Goal: Transaction & Acquisition: Download file/media

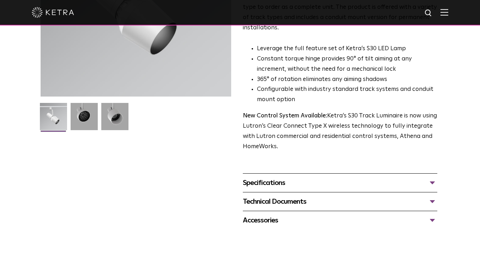
scroll to position [177, 0]
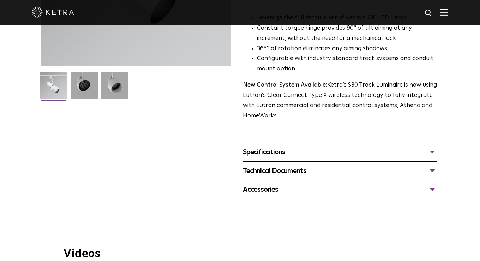
click at [292, 146] on div "Specifications" at bounding box center [340, 151] width 195 height 11
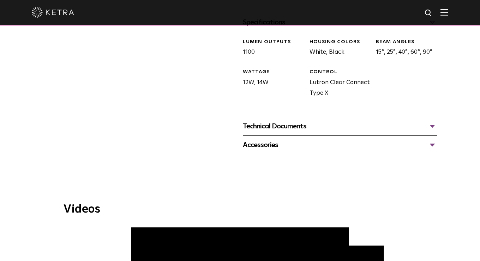
scroll to position [318, 0]
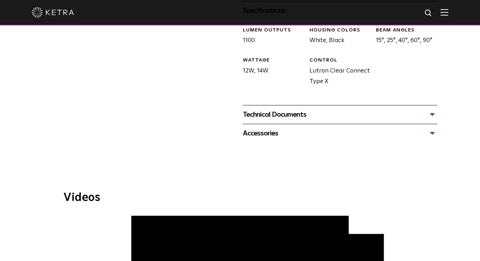
click at [305, 109] on div "Technical Documents" at bounding box center [340, 114] width 195 height 11
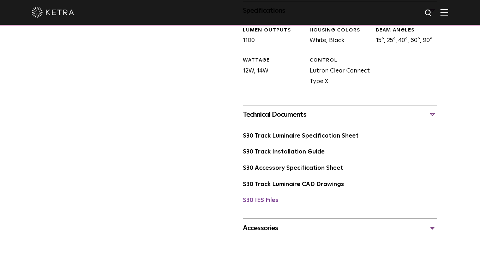
click at [270, 197] on link "S30 IES Files" at bounding box center [261, 200] width 36 height 6
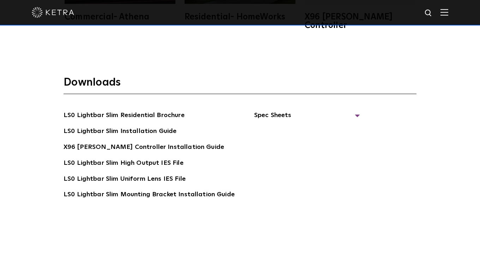
scroll to position [1271, 0]
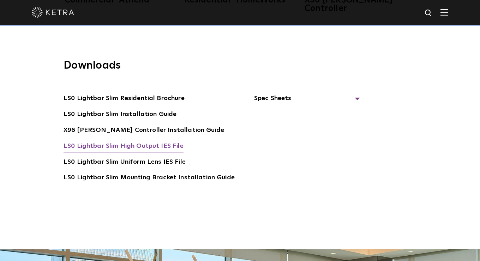
click at [164, 141] on link "LS0 Lightbar Slim High Output IES File" at bounding box center [124, 146] width 120 height 11
